Goal: Transaction & Acquisition: Purchase product/service

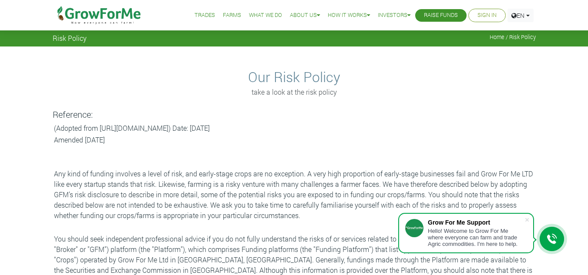
click at [200, 14] on link "Trades" at bounding box center [204, 15] width 20 height 9
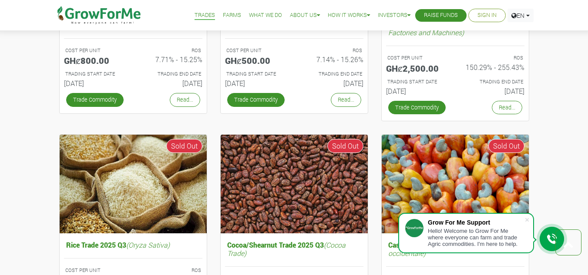
scroll to position [431, 0]
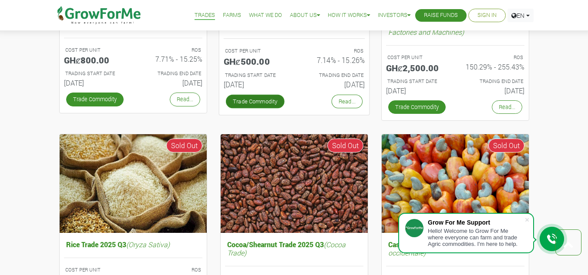
click at [261, 100] on link "Trade Commodity" at bounding box center [254, 101] width 59 height 14
